Goal: Book appointment/travel/reservation

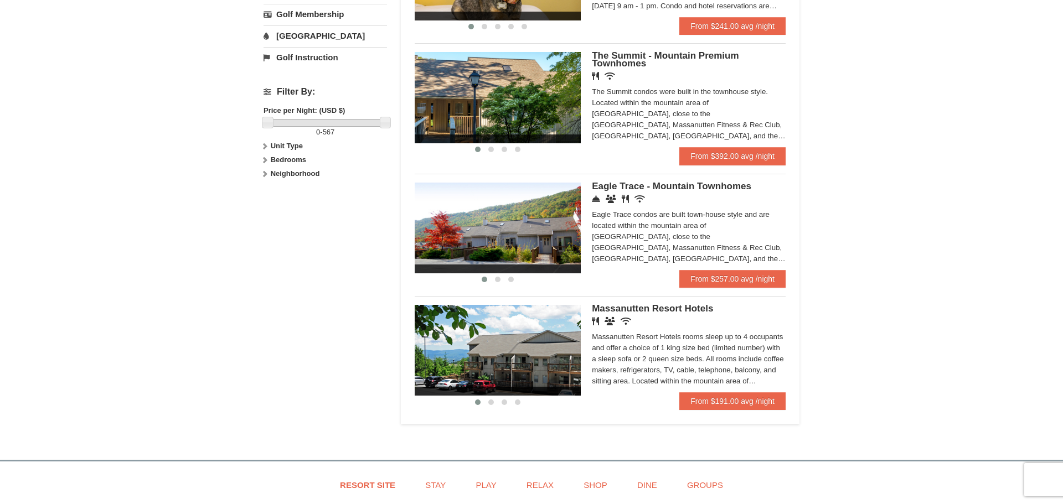
scroll to position [498, 0]
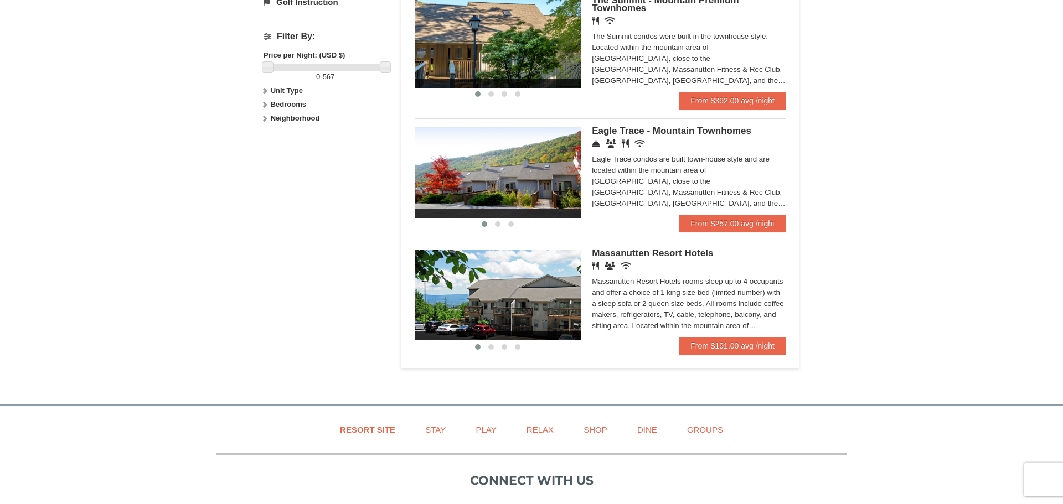
click at [664, 254] on span "Massanutten Resort Hotels" at bounding box center [652, 253] width 121 height 11
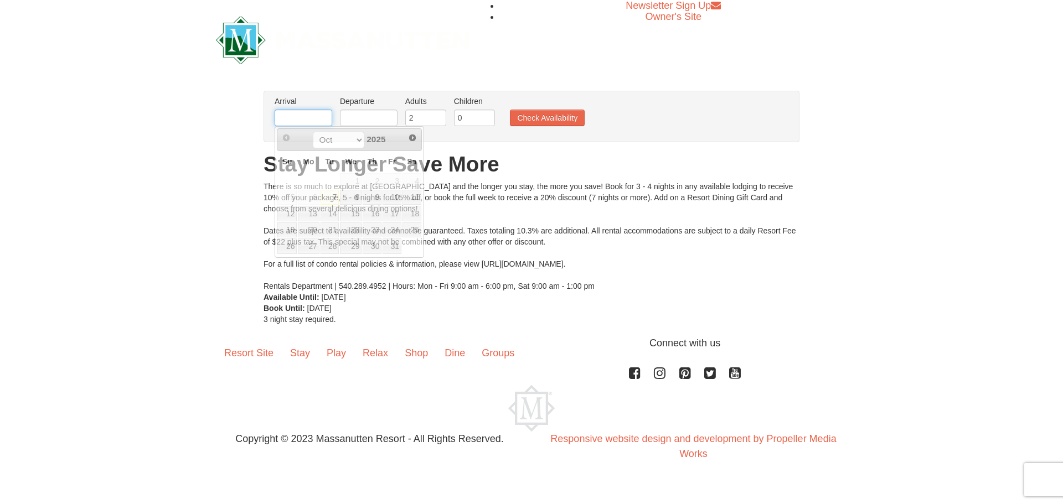
click at [297, 123] on input "text" at bounding box center [304, 118] width 58 height 17
click at [416, 137] on span "Next" at bounding box center [412, 137] width 9 height 9
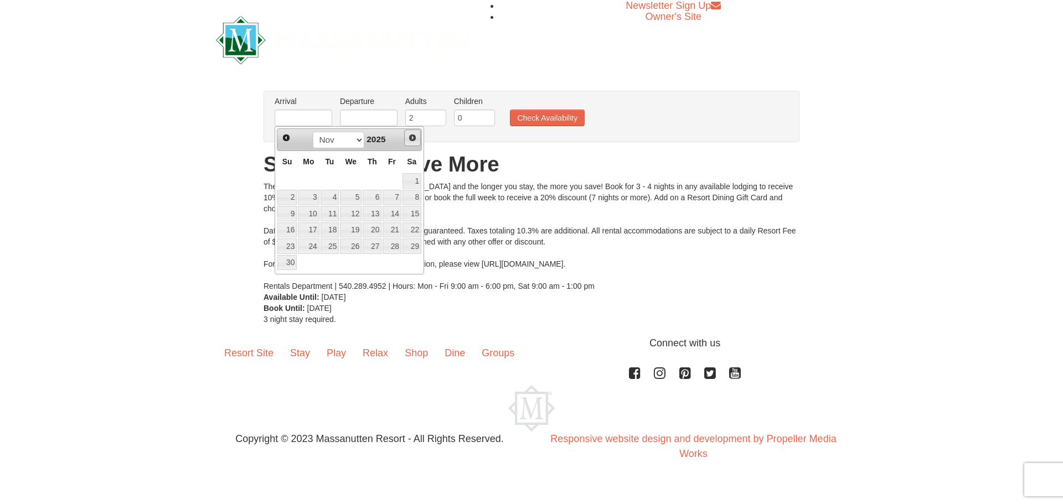
click at [415, 138] on span "Next" at bounding box center [412, 137] width 9 height 9
click at [289, 245] on link "28" at bounding box center [286, 247] width 19 height 16
type input "[DATE]"
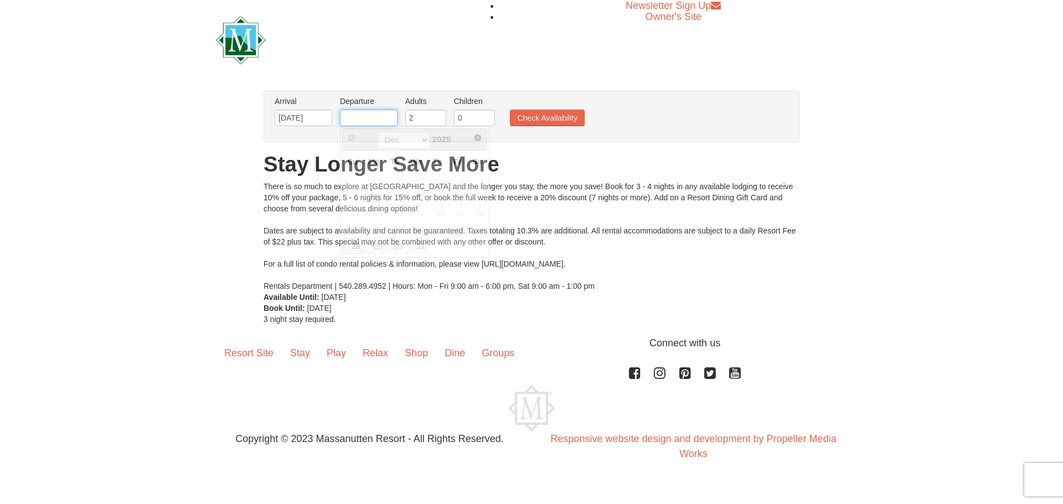
click at [372, 115] on input "text" at bounding box center [369, 118] width 58 height 17
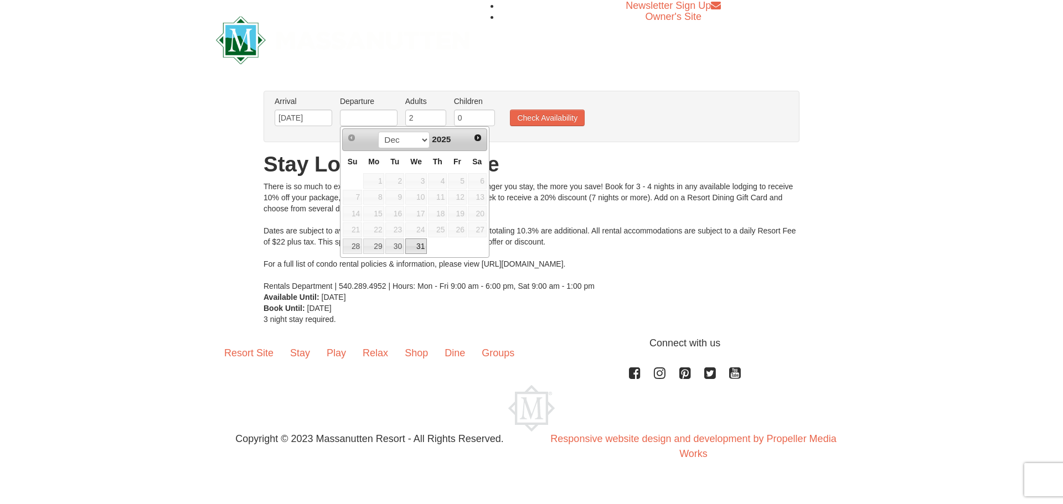
click at [414, 245] on link "31" at bounding box center [416, 247] width 22 height 16
type input "[DATE]"
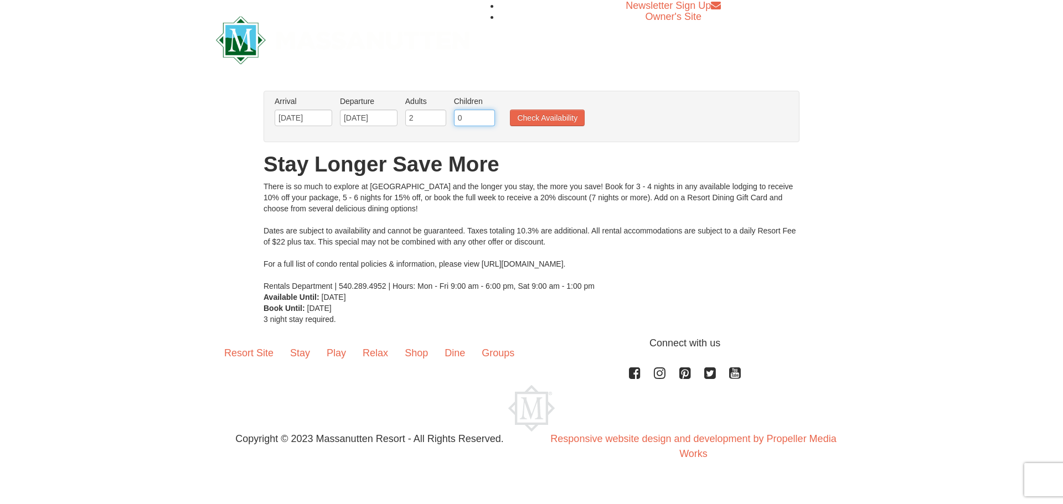
click at [462, 120] on input "0" at bounding box center [474, 118] width 41 height 17
click at [489, 115] on input "1" at bounding box center [474, 118] width 41 height 17
type input "2"
click at [489, 115] on input "2" at bounding box center [474, 118] width 41 height 17
click at [540, 117] on button "Check Availability" at bounding box center [547, 118] width 75 height 17
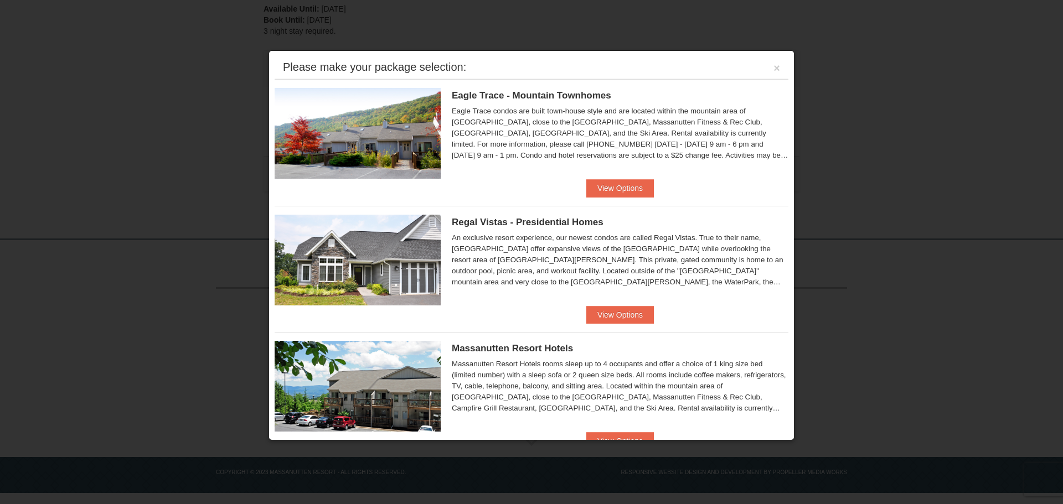
scroll to position [111, 0]
